Goal: Task Accomplishment & Management: Complete application form

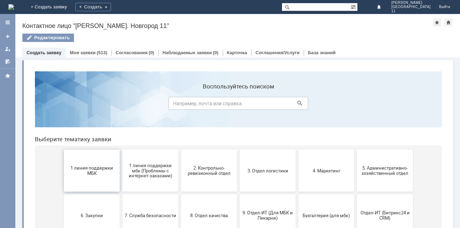
click at [81, 175] on span "1 линия поддержки МБК" at bounding box center [92, 170] width 52 height 10
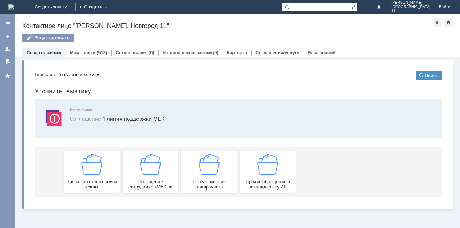
click at [81, 175] on div "Заявка по отложенным чекам" at bounding box center [92, 172] width 52 height 36
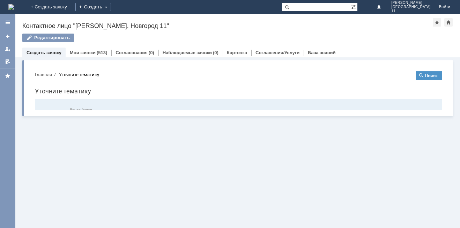
click at [81, 175] on div "Запрос на обслуживание" at bounding box center [92, 182] width 52 height 36
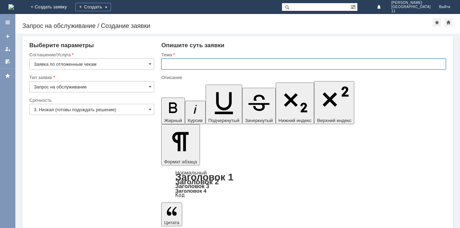
click at [193, 66] on input "text" at bounding box center [303, 63] width 285 height 11
type input "Отложенные чеки за [DATE]"
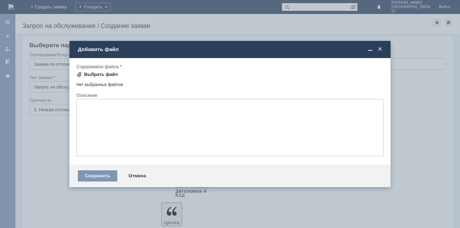
click at [103, 72] on div "Выбрать файл" at bounding box center [101, 75] width 34 height 6
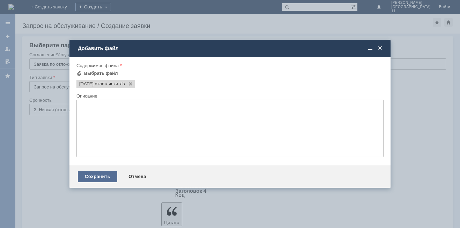
click at [104, 178] on div "Сохранить" at bounding box center [97, 176] width 39 height 11
